Goal: Task Accomplishment & Management: Use online tool/utility

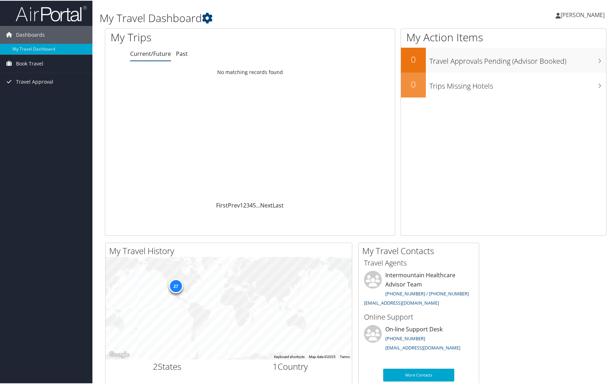
click at [569, 12] on span "[PERSON_NAME]" at bounding box center [583, 14] width 44 height 8
click at [538, 61] on link "View Travel Profile" at bounding box center [564, 63] width 79 height 12
click at [31, 61] on span "Book Travel" at bounding box center [29, 63] width 27 height 18
click at [48, 87] on link "Book/Manage Online Trips" at bounding box center [46, 88] width 92 height 11
